Goal: Information Seeking & Learning: Find specific page/section

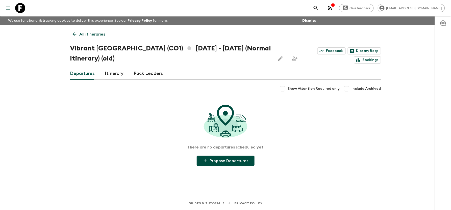
click at [7, 8] on icon "menu" at bounding box center [8, 8] width 5 height 3
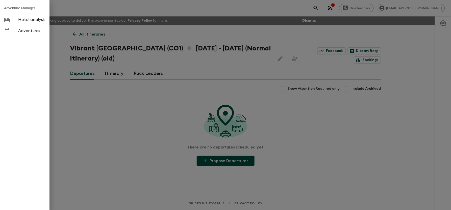
click at [128, 112] on div at bounding box center [225, 105] width 451 height 210
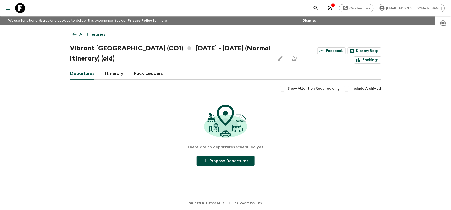
click at [82, 35] on p "All itineraries" at bounding box center [92, 34] width 26 height 6
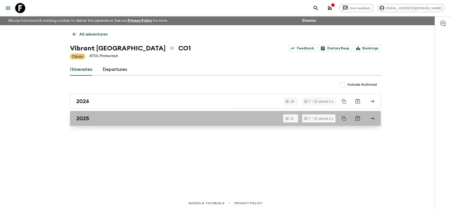
click at [92, 118] on div "2025" at bounding box center [220, 118] width 289 height 7
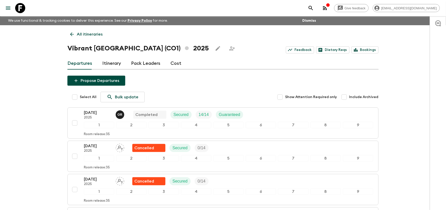
click at [73, 33] on icon at bounding box center [72, 35] width 6 height 6
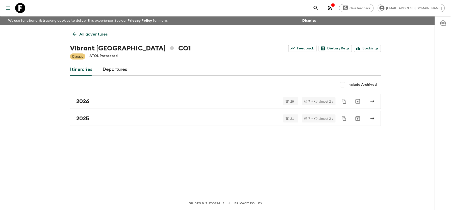
click at [88, 30] on link "All adventures" at bounding box center [90, 34] width 40 height 10
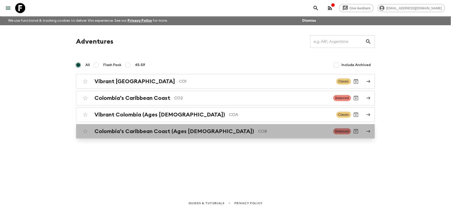
click at [149, 132] on h2 "Colombia’s Caribbean Coast (Ages 45-59)" at bounding box center [173, 131] width 159 height 7
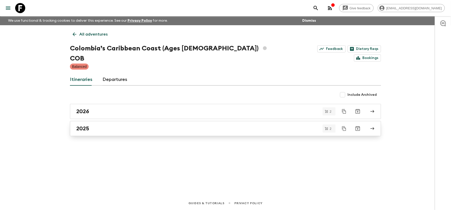
click at [131, 125] on div "2025" at bounding box center [220, 128] width 289 height 7
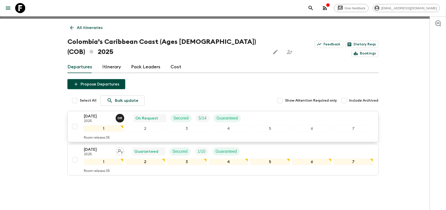
scroll to position [9, 0]
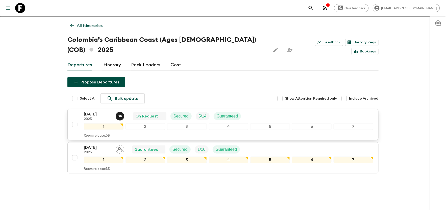
click at [208, 111] on div "02 Nov 2025 2025 o R On Request Secured 5 / 14 Guaranteed" at bounding box center [164, 116] width 161 height 10
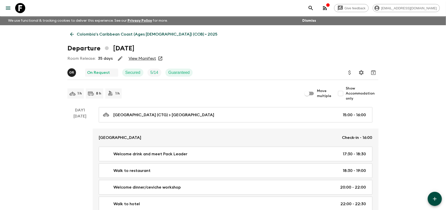
click at [145, 57] on link "View Manifest" at bounding box center [142, 58] width 28 height 5
click at [72, 34] on icon at bounding box center [72, 35] width 6 height 6
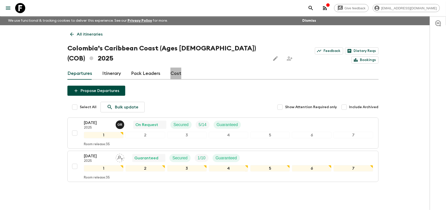
click at [175, 68] on link "Cost" at bounding box center [175, 74] width 11 height 12
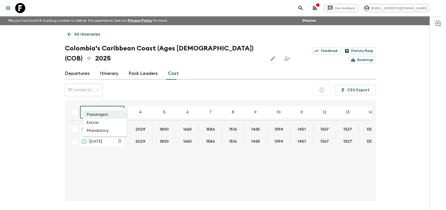
click at [106, 99] on body "Give feedback [EMAIL_ADDRESS][DOMAIN_NAME] We use functional & tracking cookies…" at bounding box center [223, 114] width 446 height 229
click at [104, 129] on li "Mandatory" at bounding box center [105, 131] width 44 height 8
